Goal: Task Accomplishment & Management: Use online tool/utility

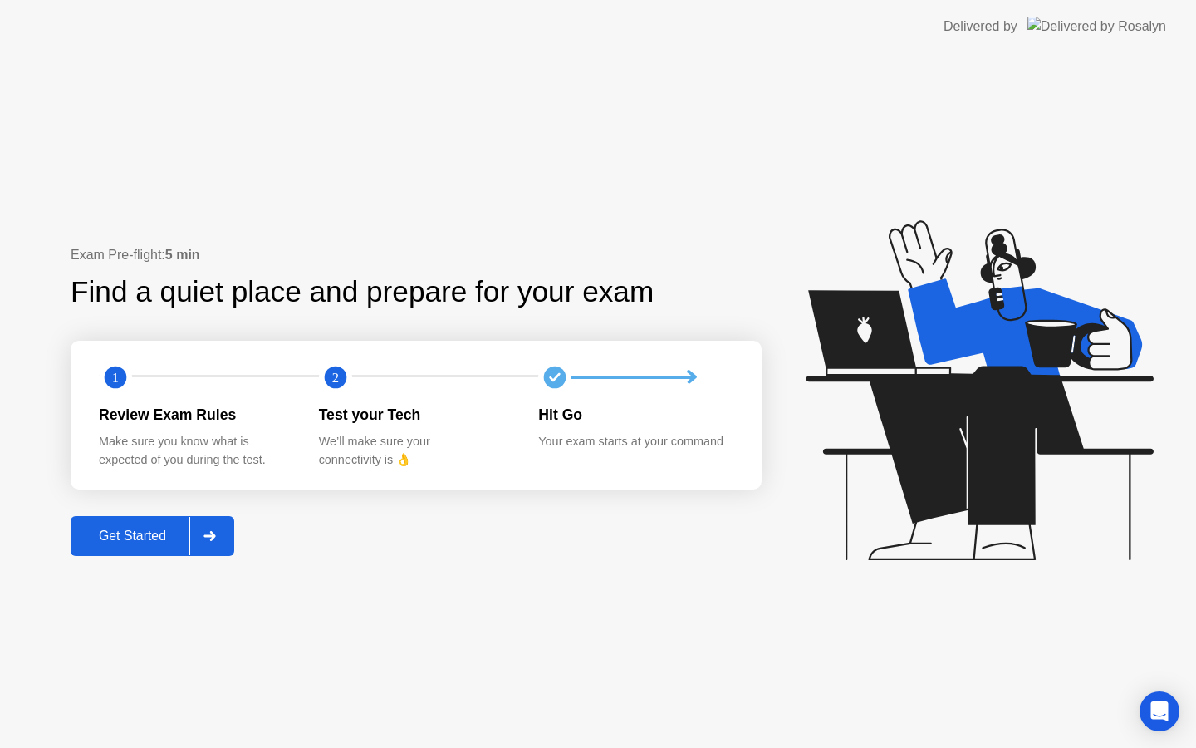
click at [150, 541] on div "Get Started" at bounding box center [133, 535] width 114 height 15
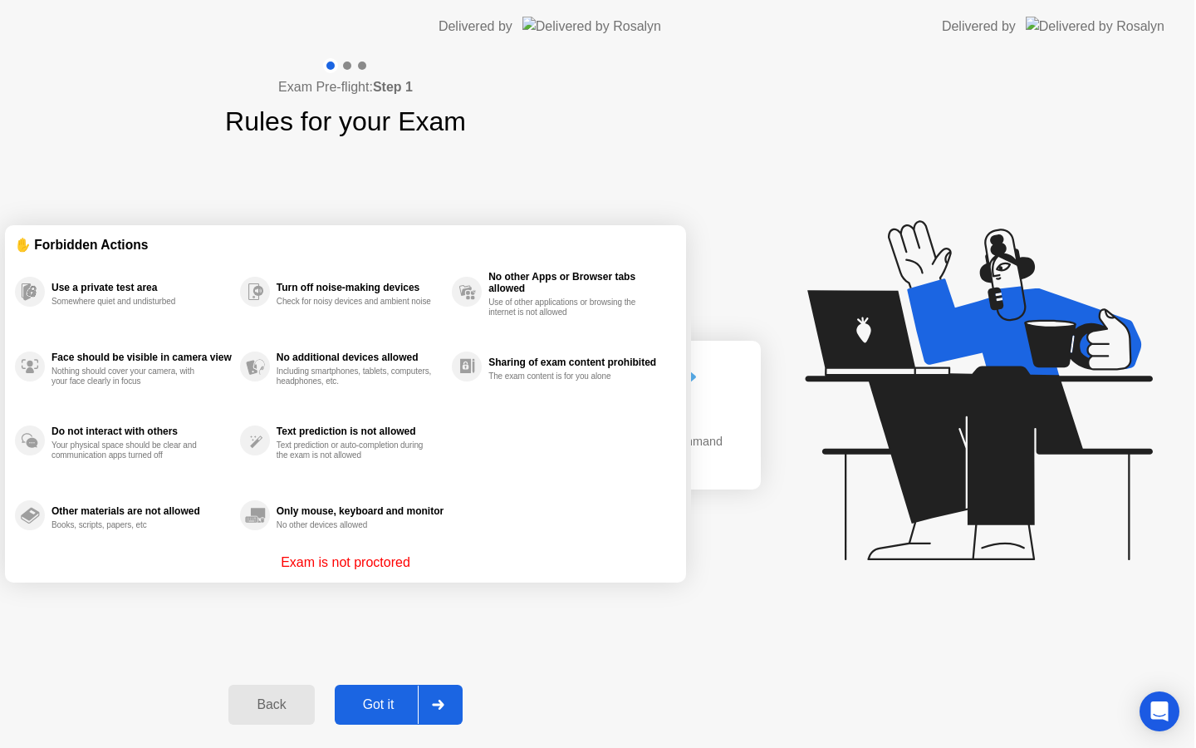
click at [215, 527] on div "Exam Pre-flight: Step 1 Rules for your Exam ✋ Forbidden Actions Use a private t…" at bounding box center [345, 400] width 691 height 695
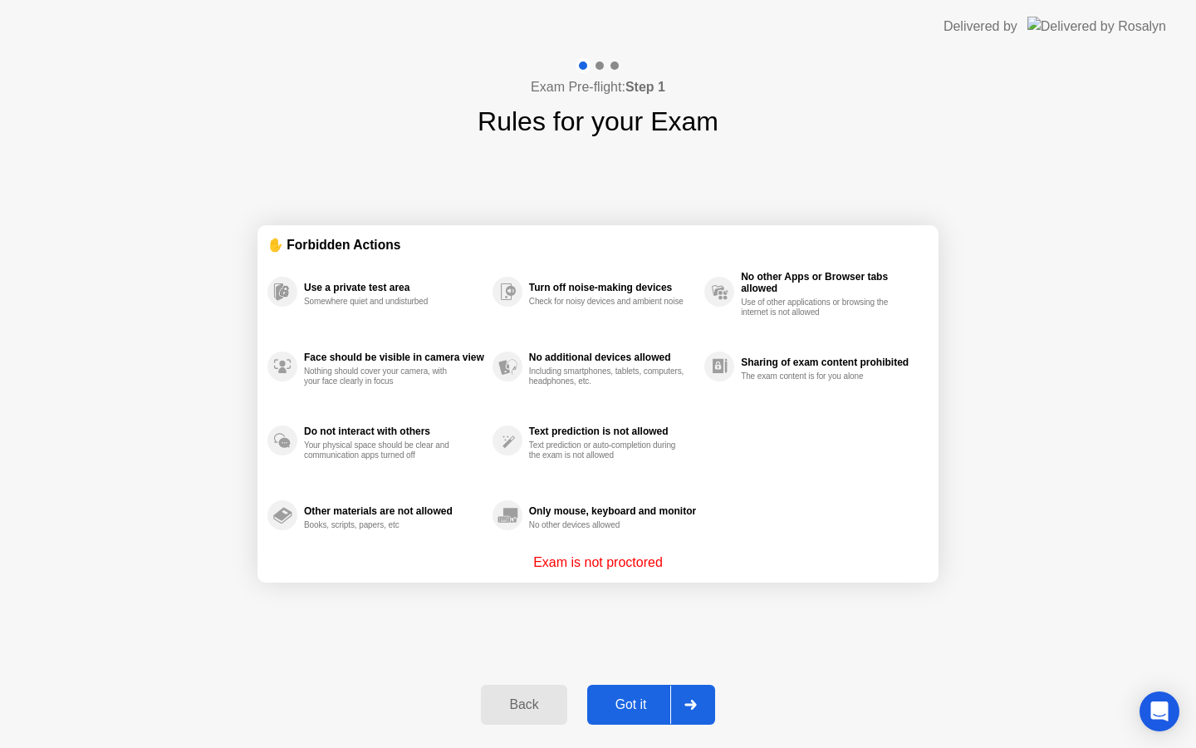
click at [634, 704] on div "Got it" at bounding box center [631, 704] width 78 height 15
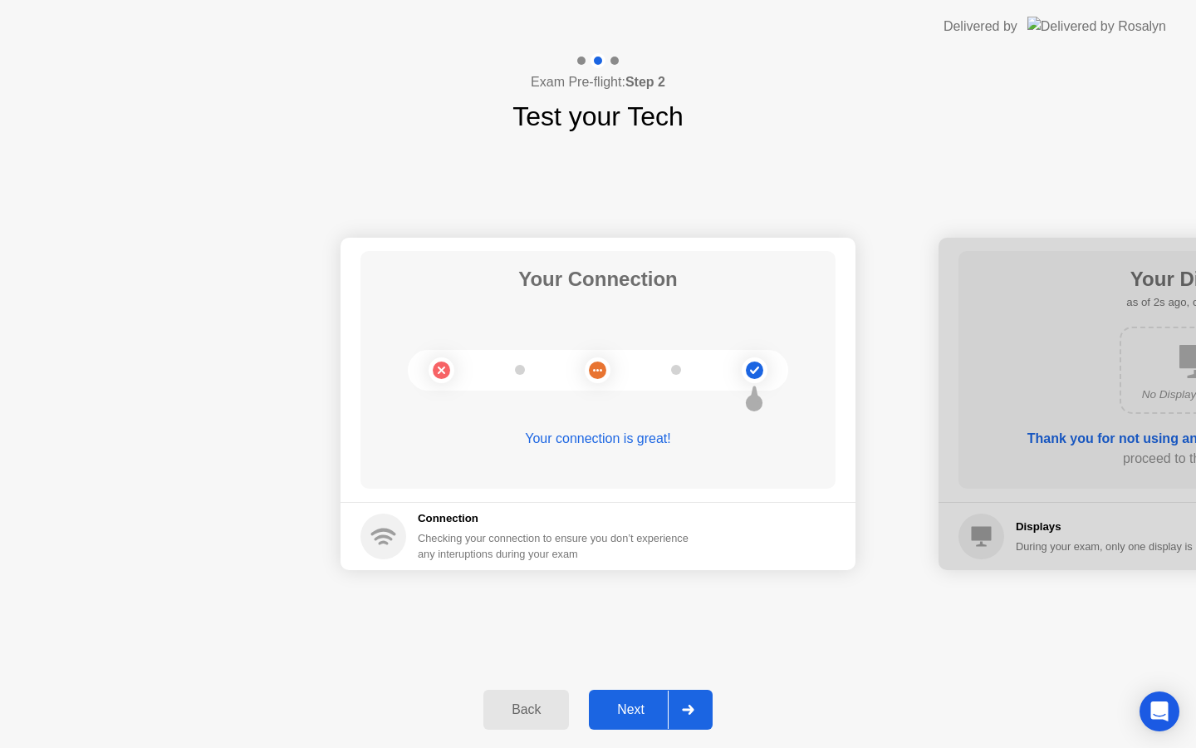
click at [638, 704] on div "Next" at bounding box center [631, 709] width 74 height 15
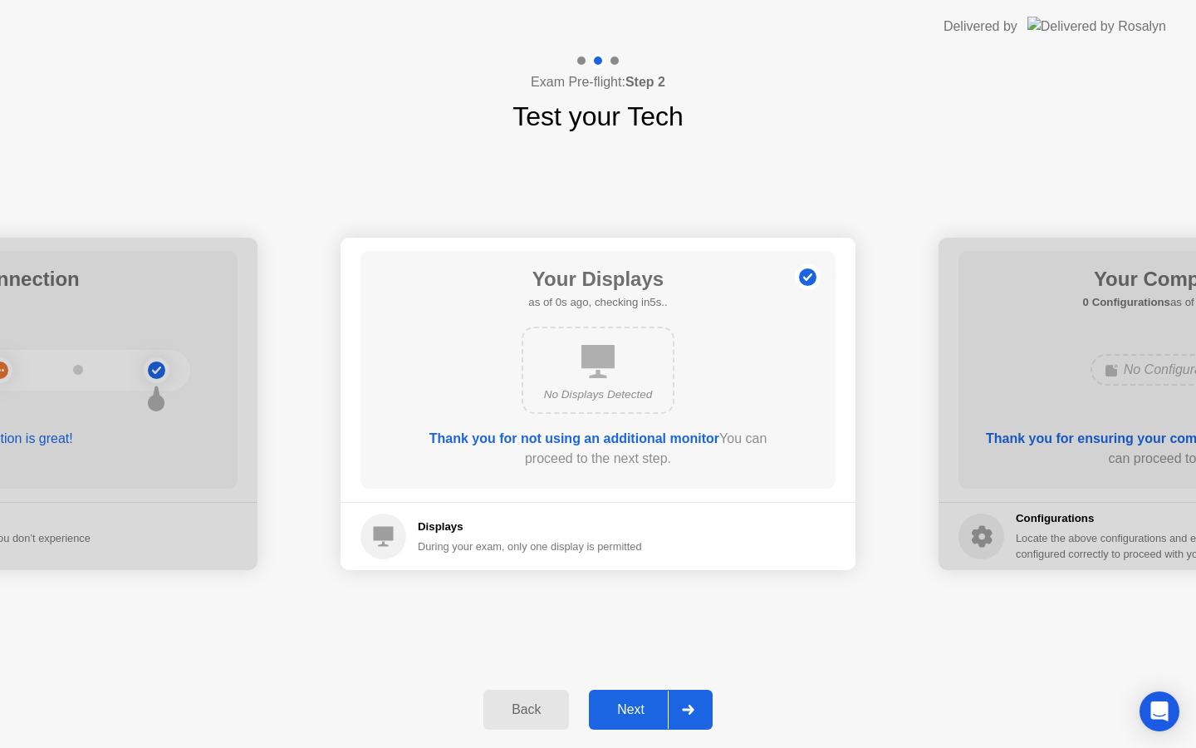
click at [638, 704] on div "Next" at bounding box center [631, 709] width 74 height 15
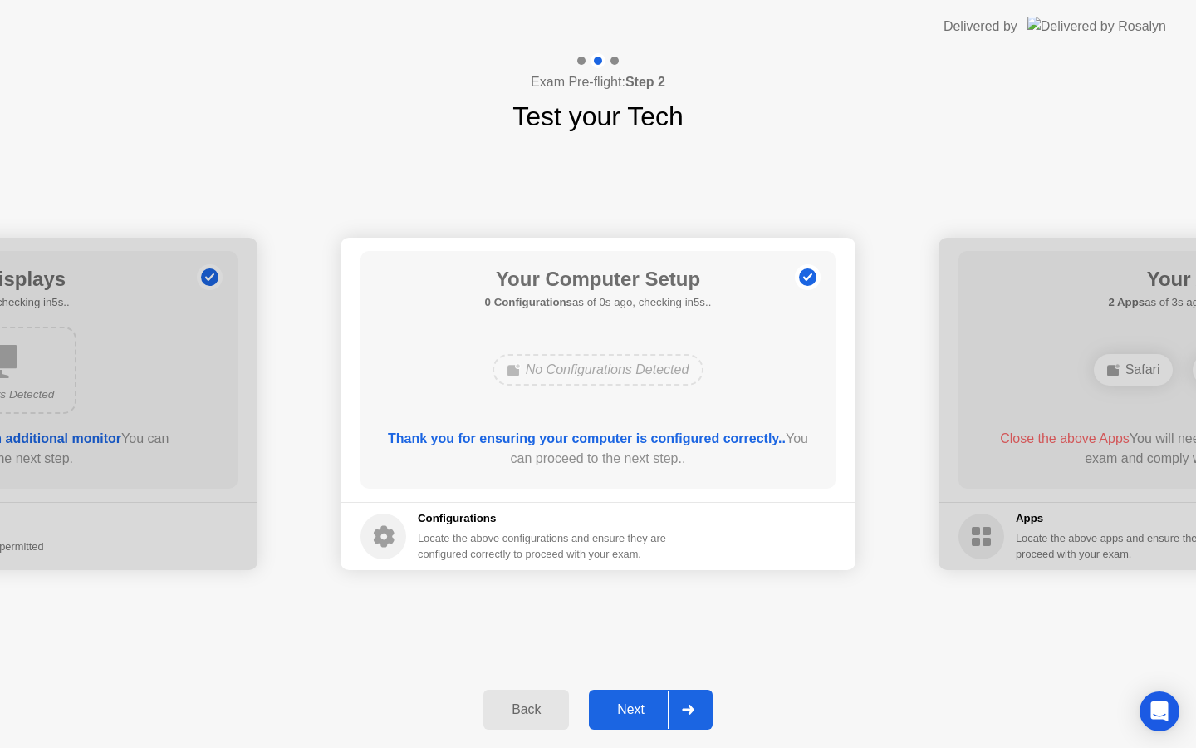
click at [638, 704] on div "Next" at bounding box center [631, 709] width 74 height 15
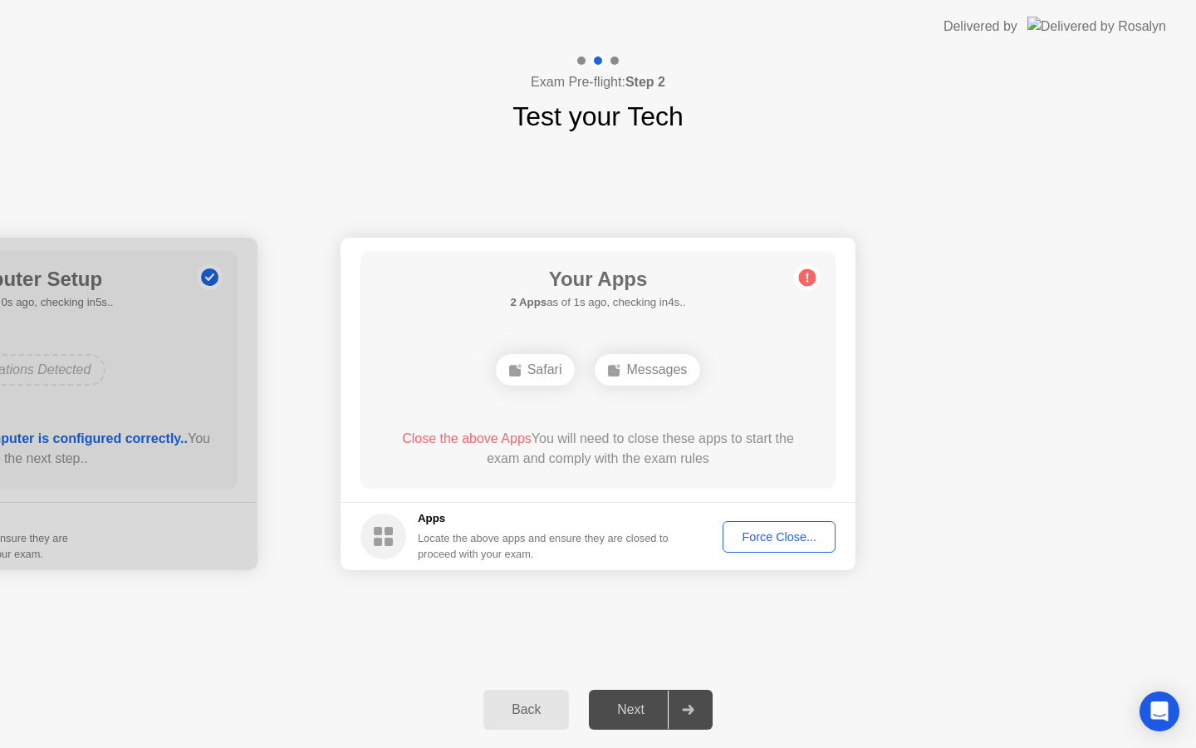
click at [761, 533] on div "Force Close..." at bounding box center [779, 536] width 101 height 13
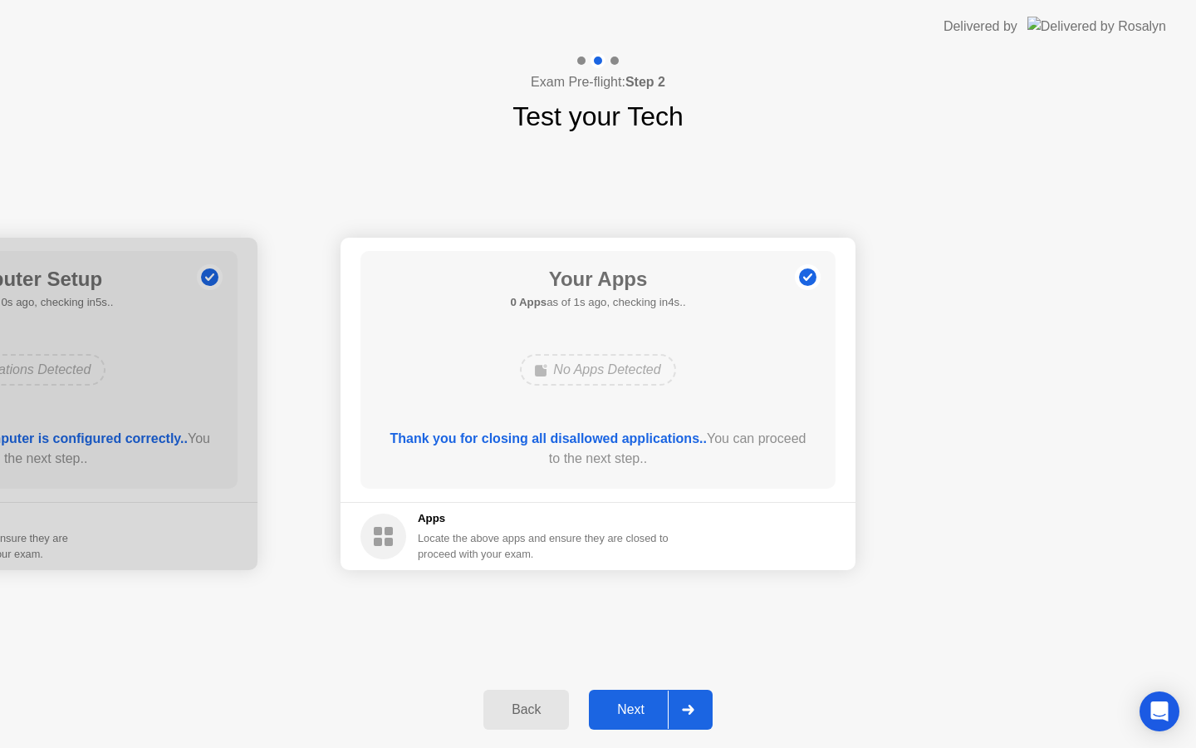
click at [640, 705] on div "Next" at bounding box center [631, 709] width 74 height 15
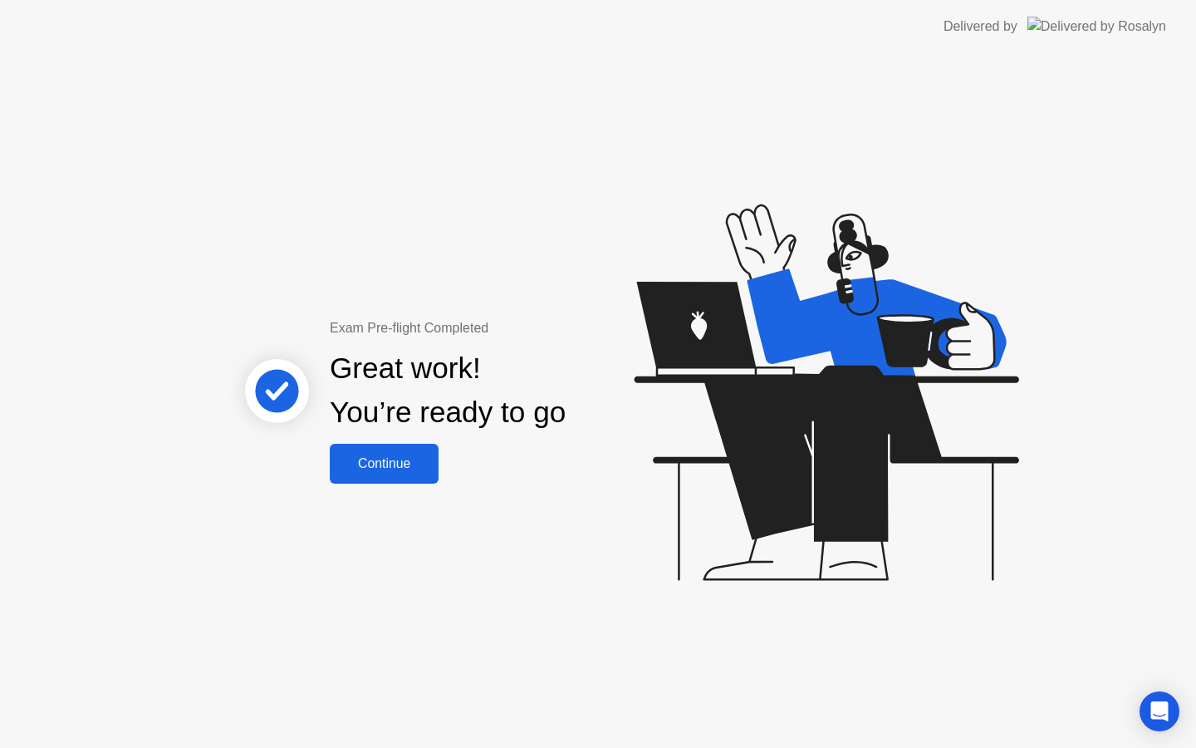
click at [351, 451] on button "Continue" at bounding box center [384, 464] width 109 height 40
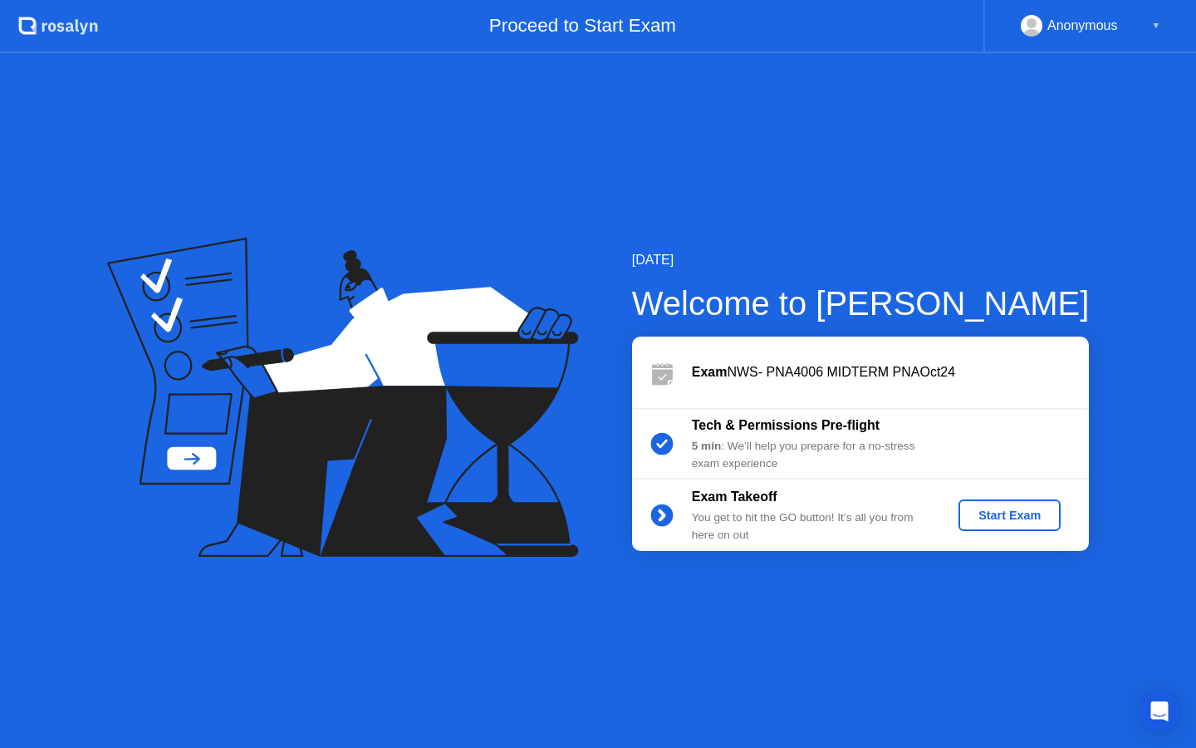
click at [1010, 509] on div "Start Exam" at bounding box center [1009, 515] width 89 height 13
